Goal: Information Seeking & Learning: Compare options

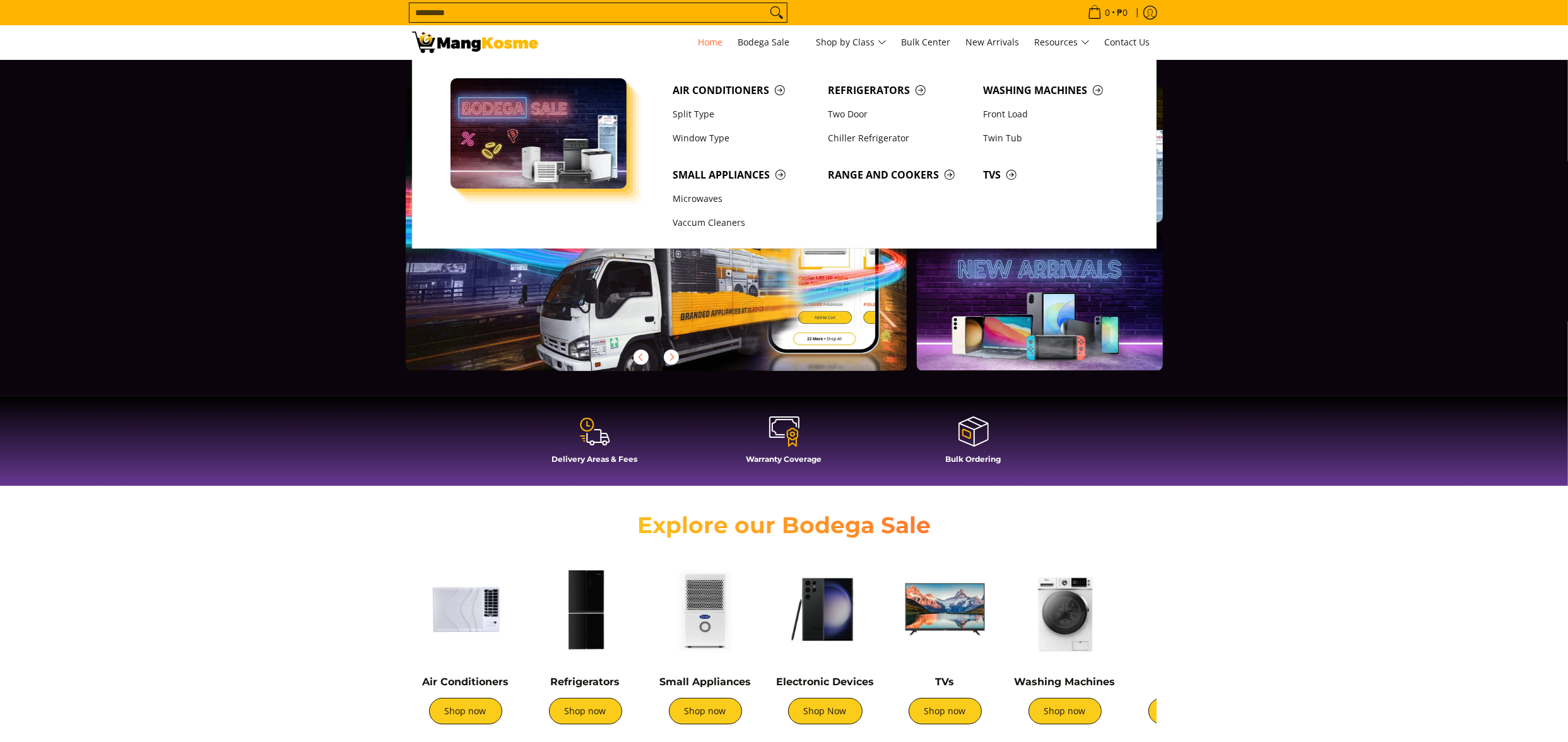
click at [700, 5] on input "Search..." at bounding box center [588, 13] width 357 height 19
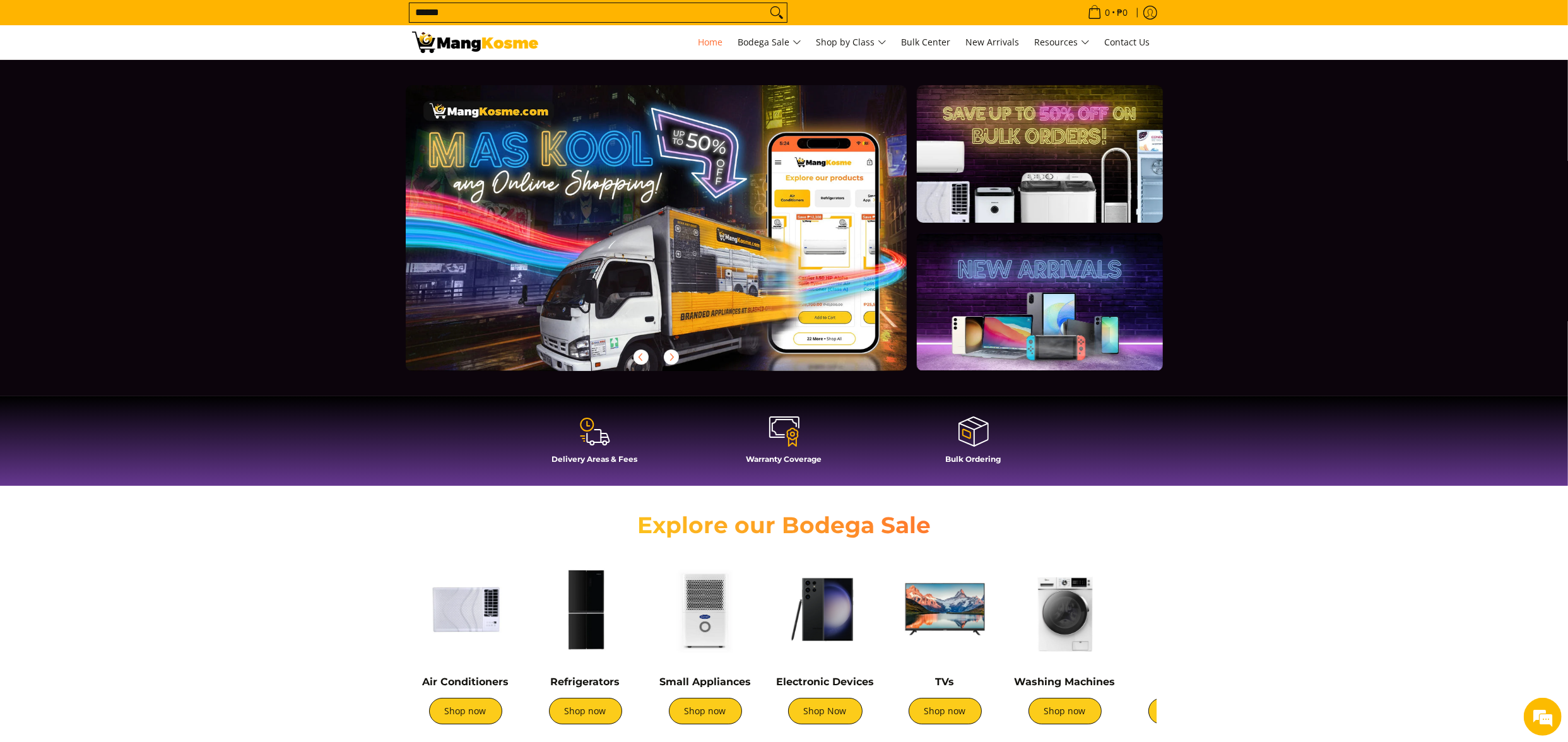
type input "******"
click at [767, 3] on button "Search" at bounding box center [776, 13] width 20 height 19
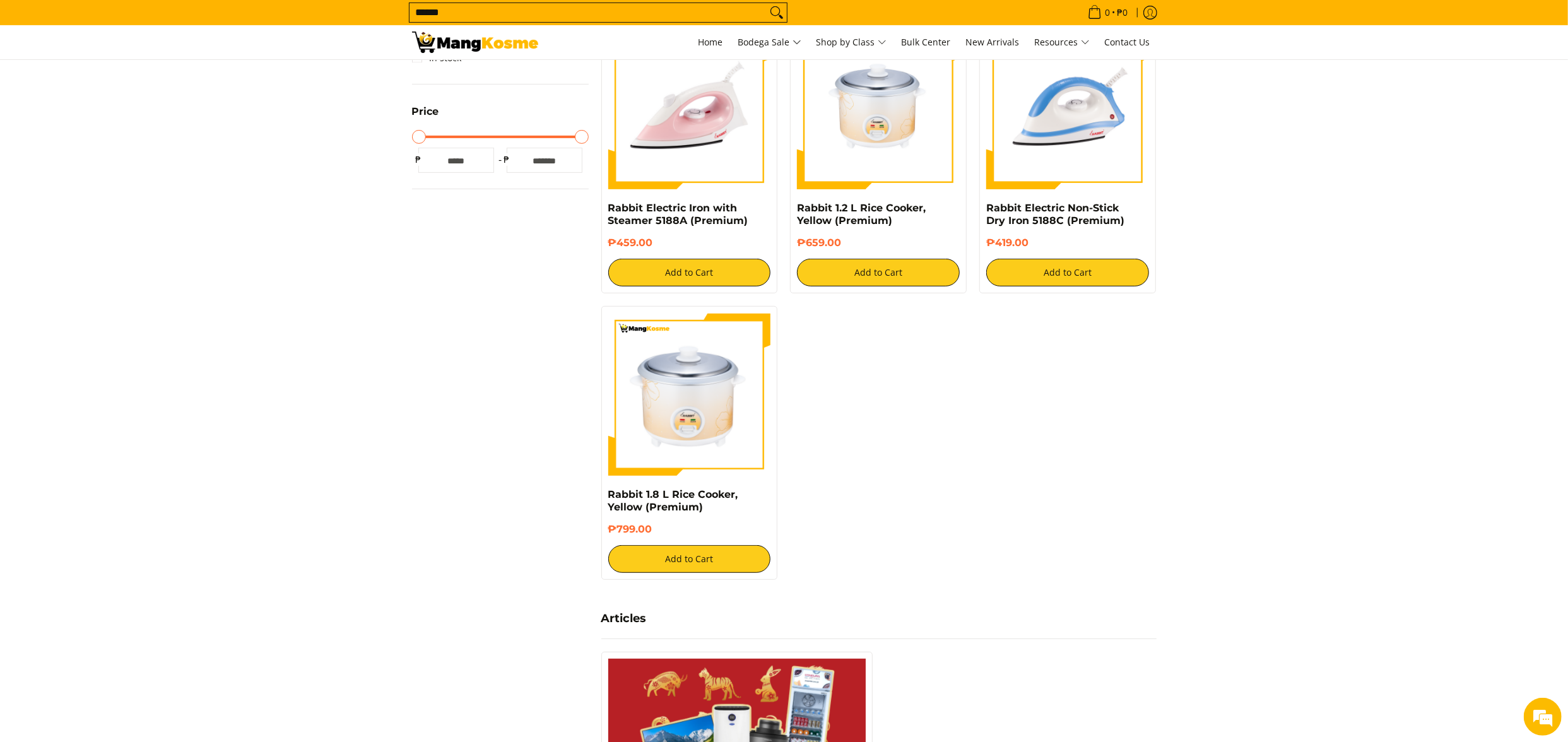
drag, startPoint x: 1328, startPoint y: 244, endPoint x: 1290, endPoint y: 84, distance: 164.5
click at [1328, 244] on section "Search Search... ****** Skip to Main Content Your search for "rabbit" found the…" at bounding box center [784, 253] width 1568 height 1395
click at [663, 505] on link "Rabbit 1.8 L Rice Cooker, Yellow (Premium)" at bounding box center [673, 500] width 130 height 24
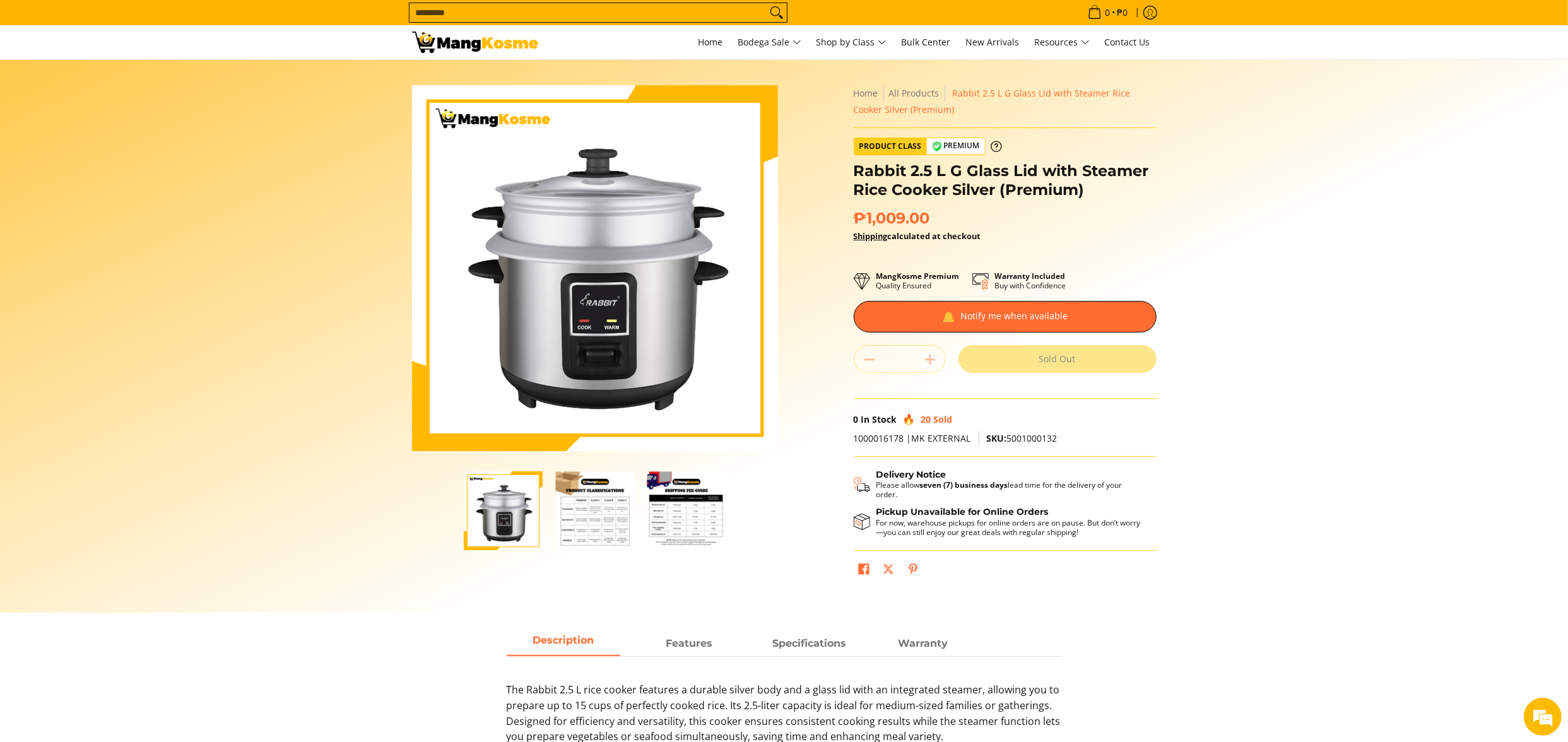
click at [1508, 326] on section "Skip to Main Content Enable zoom Disable zoom Enable zoom Disable zoom Enable z…" at bounding box center [784, 336] width 1568 height 553
click at [1025, 438] on span "SKU: 5001000132" at bounding box center [1022, 438] width 71 height 12
copy span "5001000132"
click at [1500, 387] on section "Skip to Main Content Enable zoom Disable zoom Enable zoom Disable zoom Enable z…" at bounding box center [784, 336] width 1568 height 553
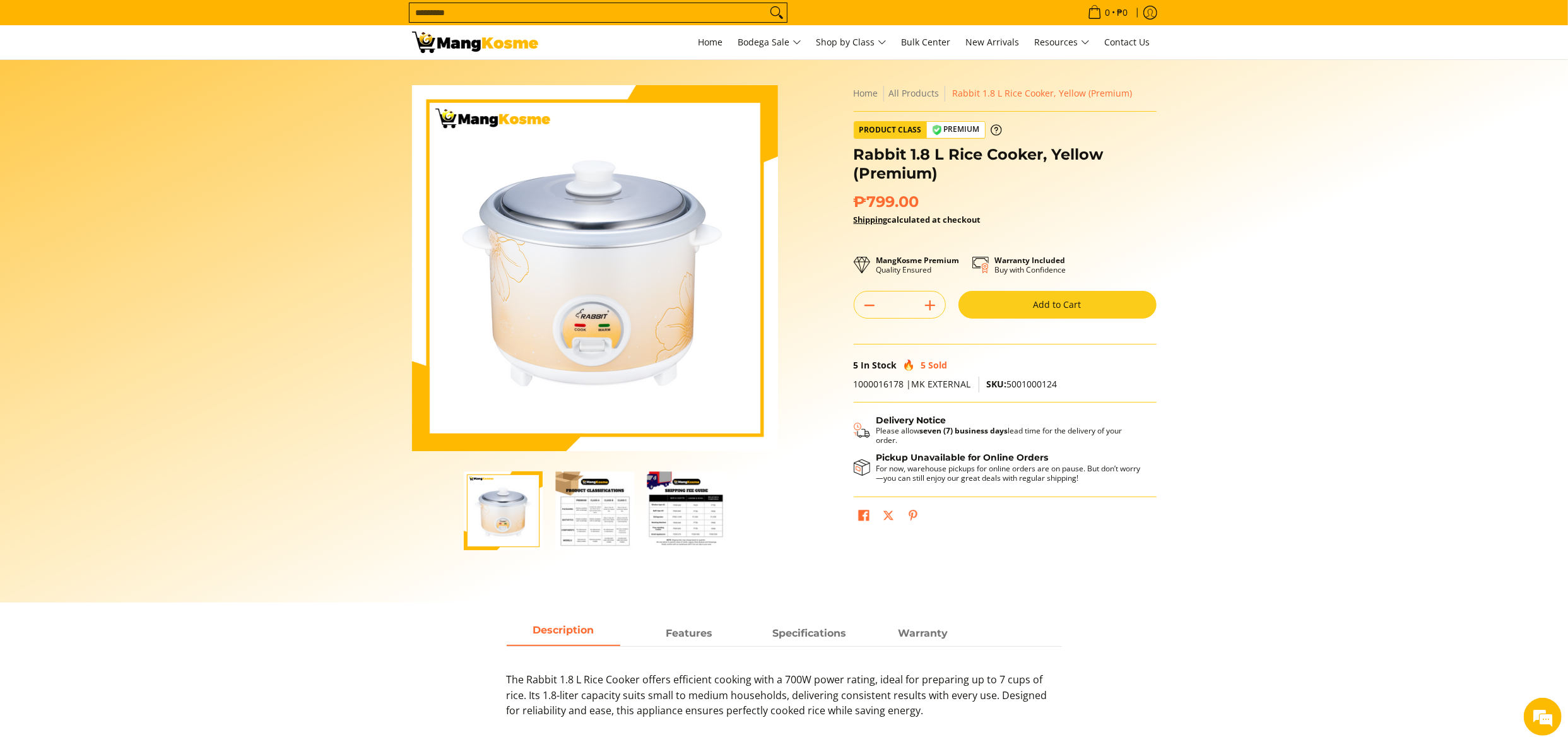
drag, startPoint x: 1473, startPoint y: 372, endPoint x: 1283, endPoint y: 385, distance: 190.4
click at [1471, 373] on section "Skip to Main Content Enable zoom Disable zoom Enable zoom Disable zoom Enable z…" at bounding box center [784, 331] width 1568 height 542
click at [1048, 381] on span "SKU: 5001000124" at bounding box center [1022, 384] width 71 height 12
copy span "5001000124"
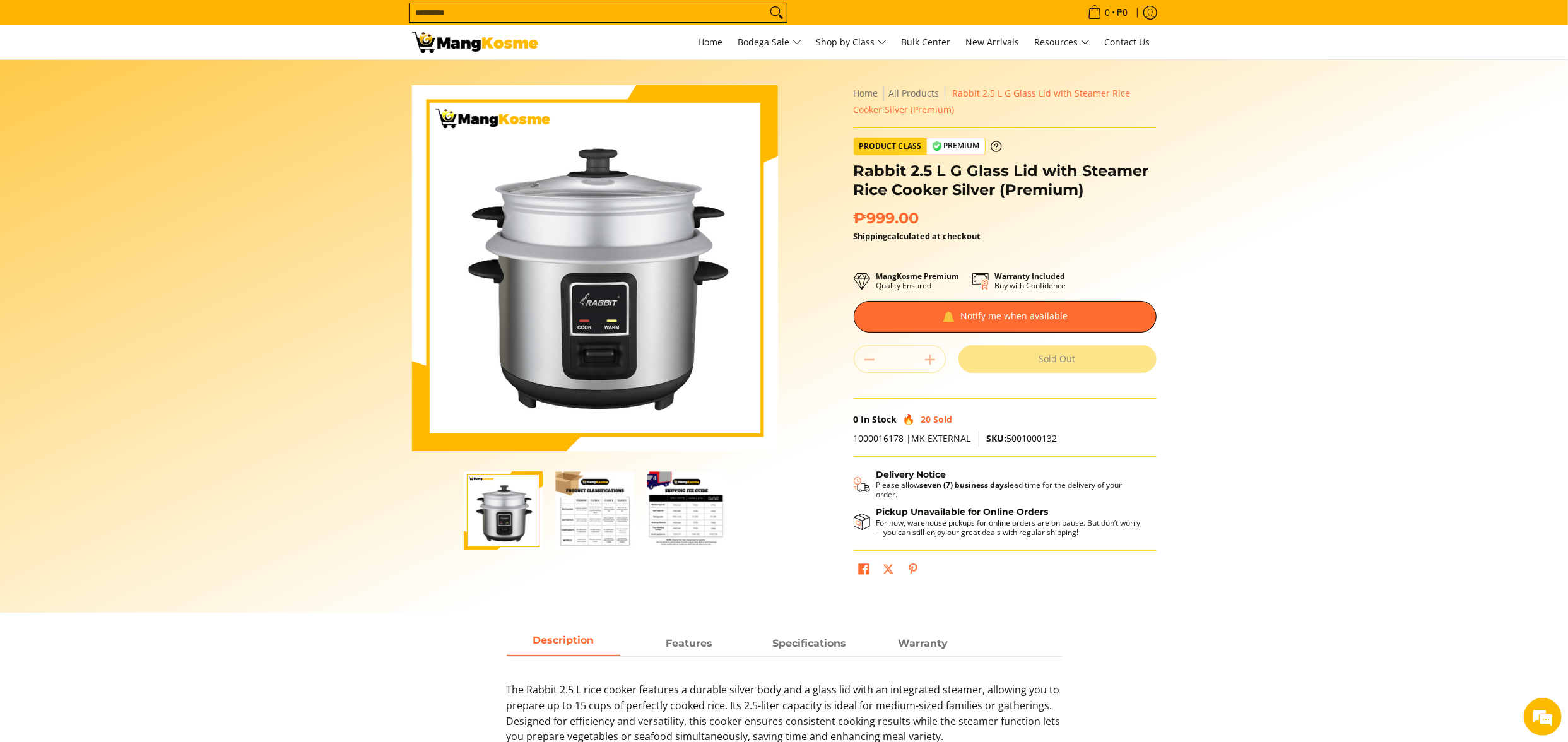
click at [1465, 530] on section "Skip to Main Content Enable zoom Disable zoom Enable zoom Disable zoom Enable z…" at bounding box center [784, 336] width 1568 height 553
click at [1384, 592] on section "Skip to Main Content Enable zoom Disable zoom Enable zoom Disable zoom Enable z…" at bounding box center [784, 336] width 1568 height 553
